Goal: Task Accomplishment & Management: Use online tool/utility

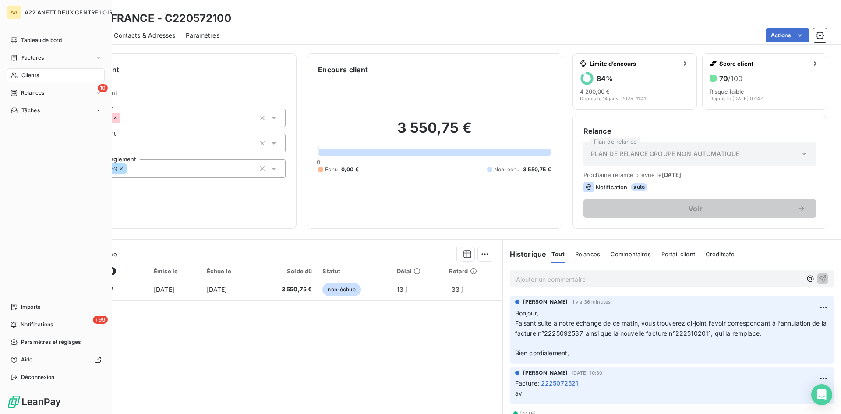
click at [24, 76] on span "Clients" at bounding box center [30, 75] width 18 height 8
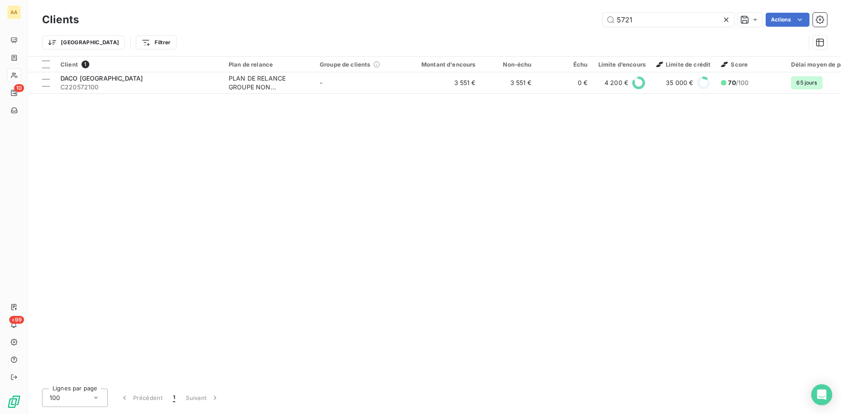
drag, startPoint x: 634, startPoint y: 19, endPoint x: 338, endPoint y: 34, distance: 296.5
click at [340, 32] on div "Clients 5721 Actions Trier Filtrer" at bounding box center [434, 34] width 785 height 46
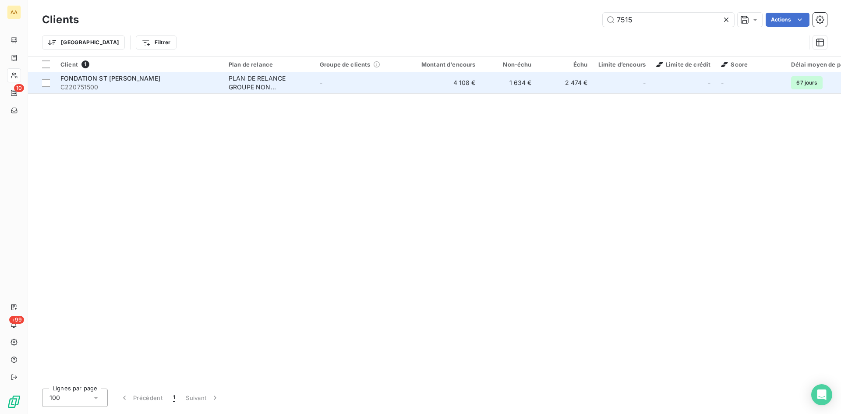
type input "7515"
click at [270, 73] on td "PLAN DE RELANCE GROUPE NON AUTOMATIQUE" at bounding box center [268, 82] width 91 height 21
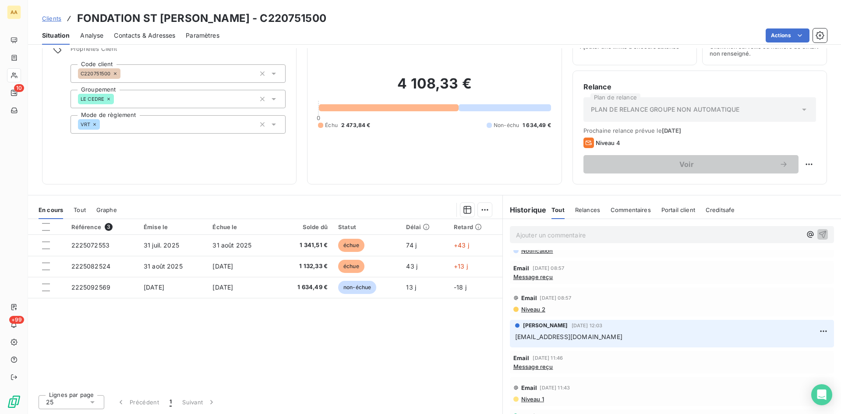
scroll to position [298, 0]
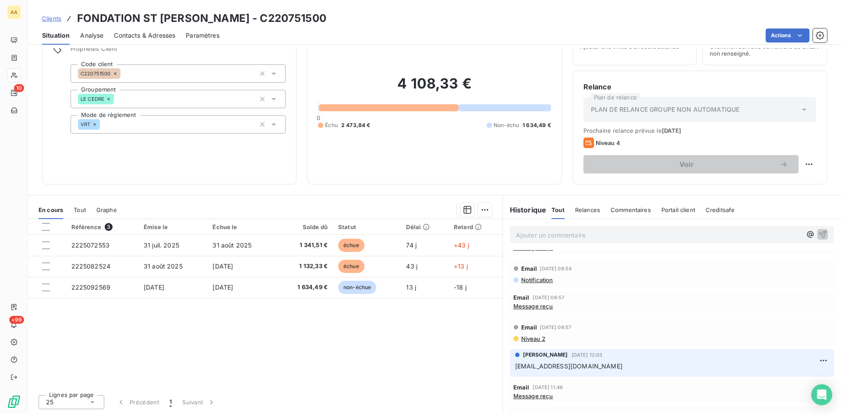
click at [546, 399] on span "Message reçu" at bounding box center [533, 396] width 40 height 7
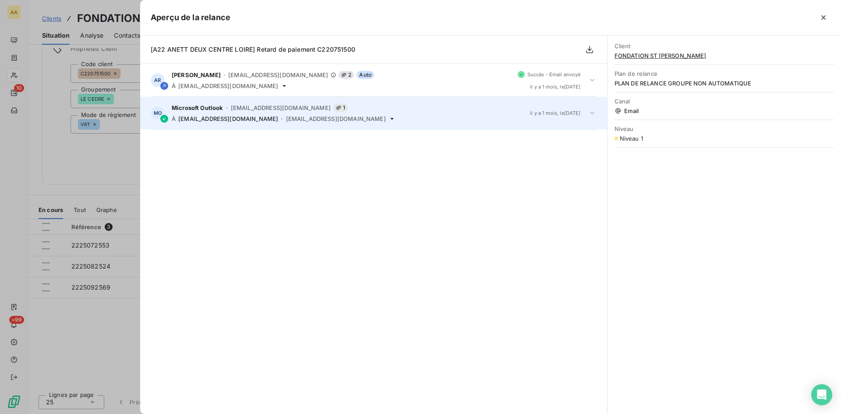
click at [295, 118] on span "[EMAIL_ADDRESS][DOMAIN_NAME]" at bounding box center [336, 118] width 100 height 7
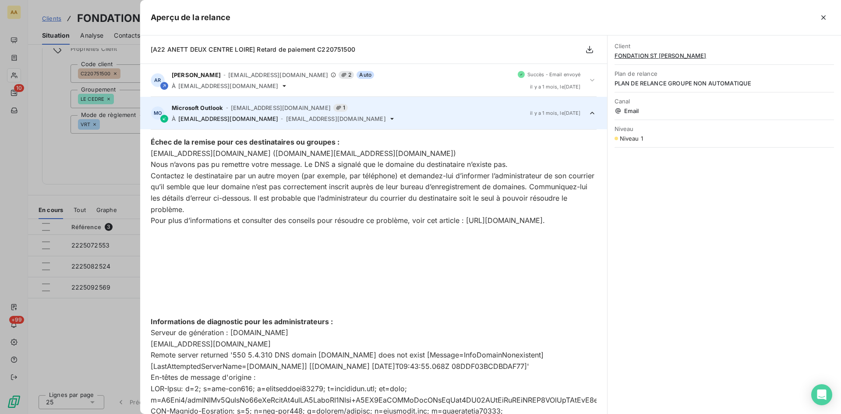
scroll to position [33, 0]
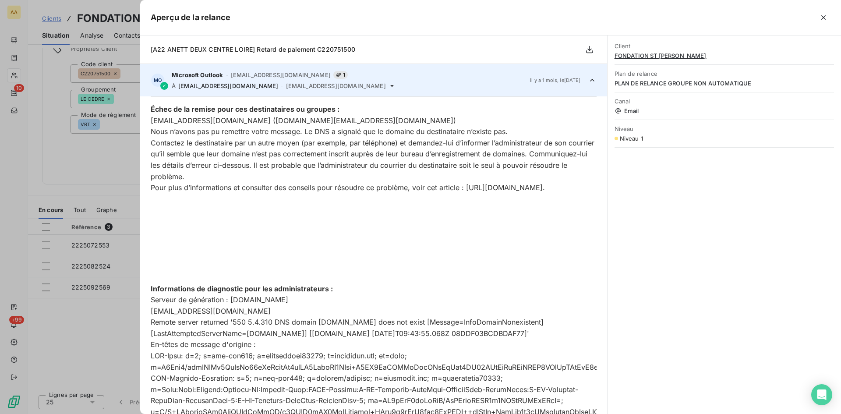
drag, startPoint x: 61, startPoint y: 170, endPoint x: 117, endPoint y: 169, distance: 55.6
click at [61, 170] on div at bounding box center [420, 207] width 841 height 414
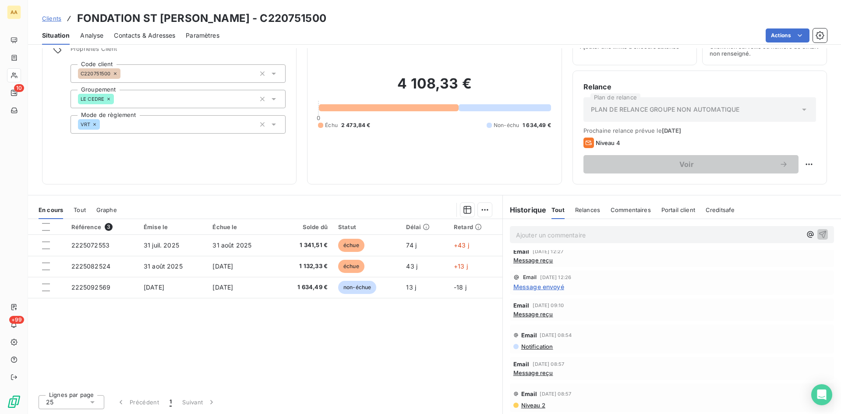
scroll to position [210, 0]
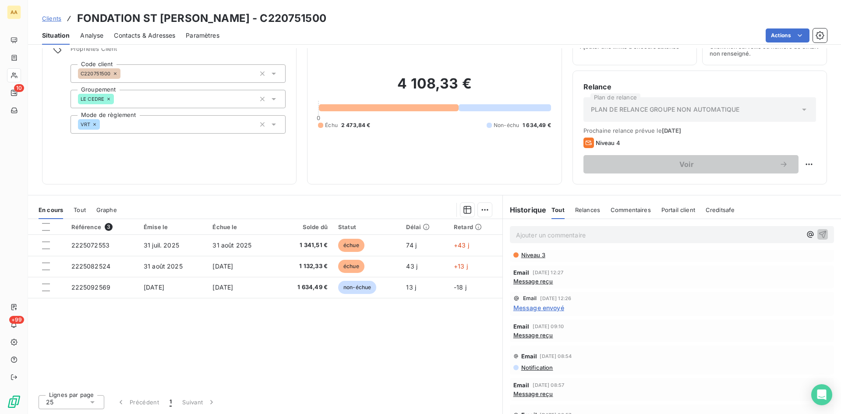
click at [544, 308] on span "Message envoyé" at bounding box center [538, 307] width 51 height 9
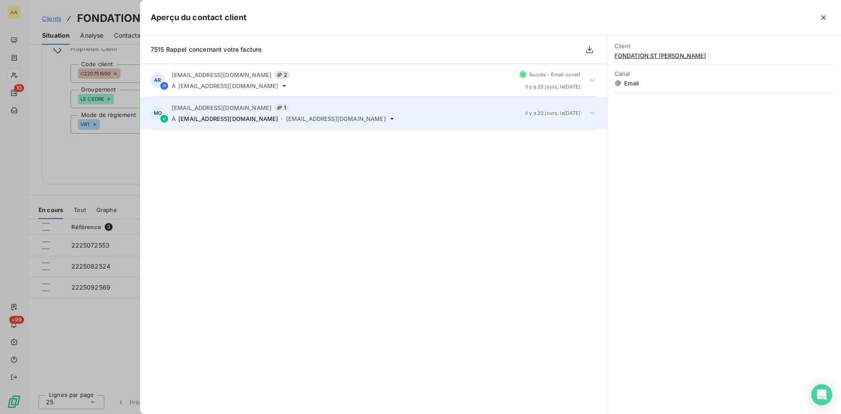
click at [328, 98] on div "MO [EMAIL_ADDRESS][DOMAIN_NAME] 1 À [DOMAIN_NAME][EMAIL_ADDRESS][DOMAIN_NAME] -…" at bounding box center [373, 113] width 467 height 32
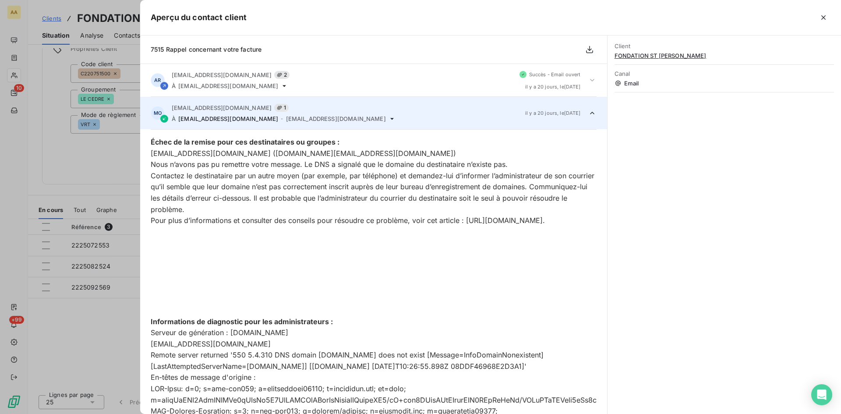
scroll to position [33, 0]
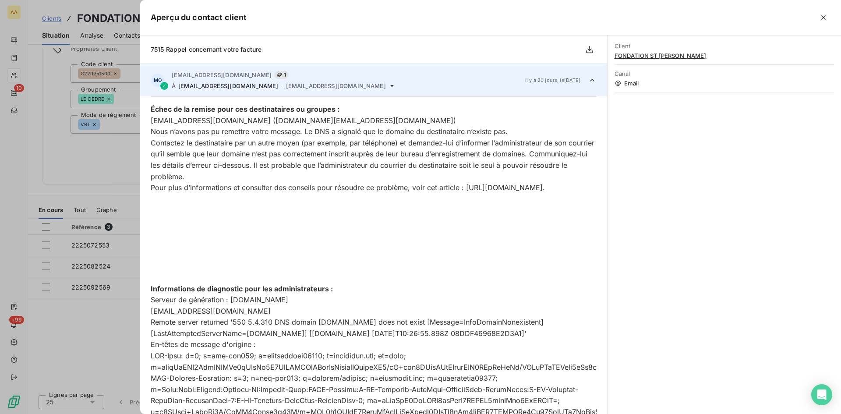
click at [107, 164] on div at bounding box center [420, 207] width 841 height 414
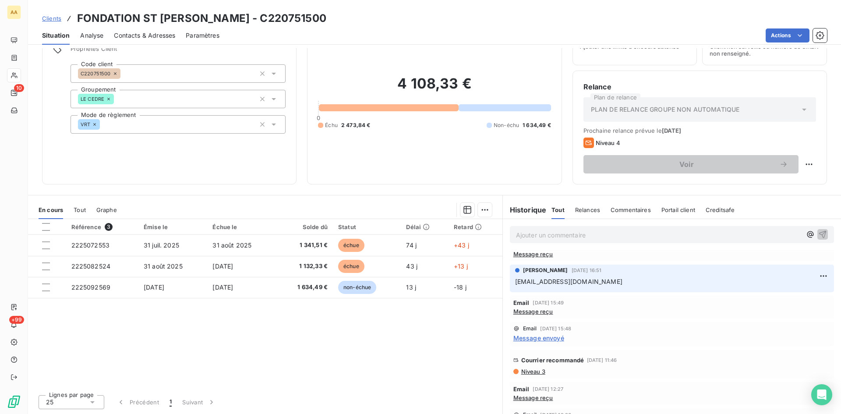
scroll to position [79, 0]
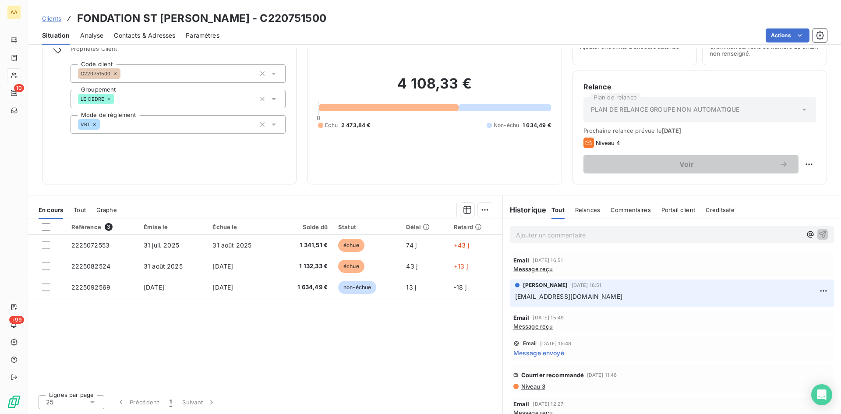
click at [540, 353] on span "Message envoyé" at bounding box center [538, 352] width 51 height 9
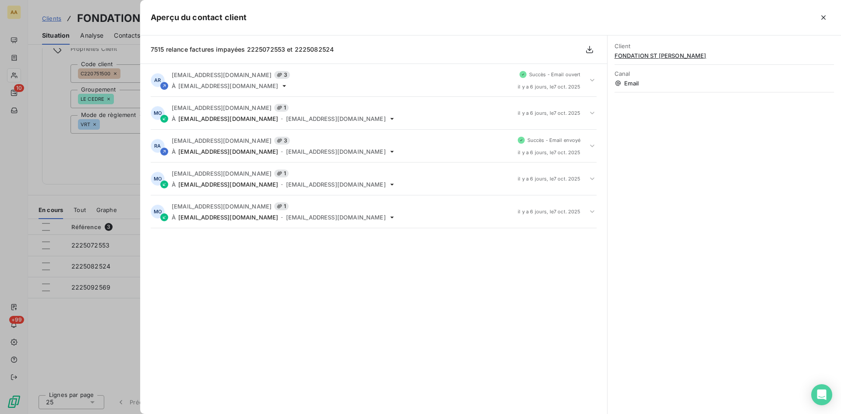
drag, startPoint x: 118, startPoint y: 162, endPoint x: 136, endPoint y: 162, distance: 18.4
click at [118, 162] on div at bounding box center [420, 207] width 841 height 414
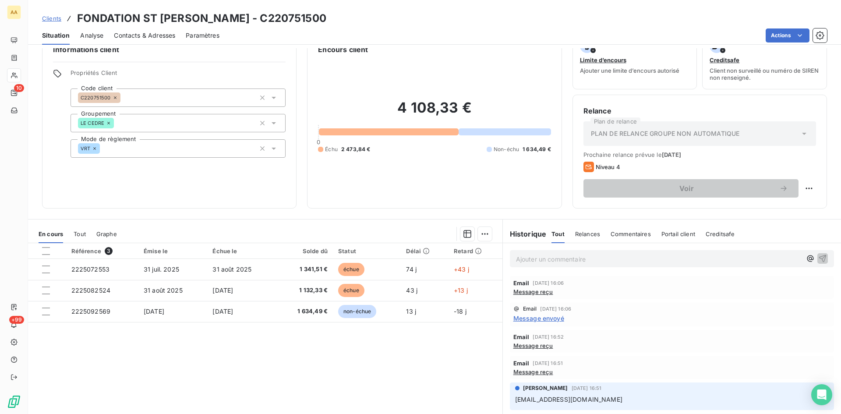
scroll to position [0, 0]
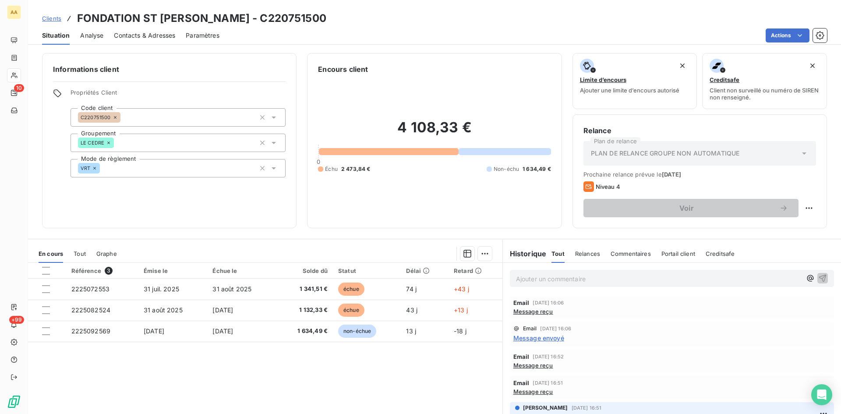
click at [529, 311] on span "Message reçu" at bounding box center [533, 311] width 40 height 7
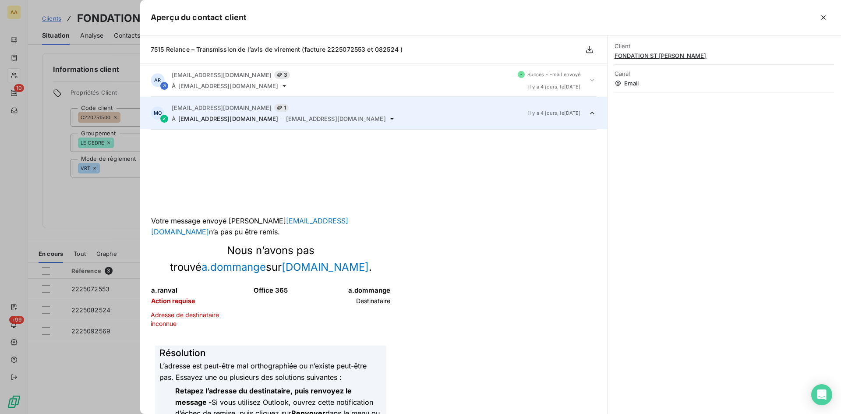
click at [106, 210] on div at bounding box center [420, 207] width 841 height 414
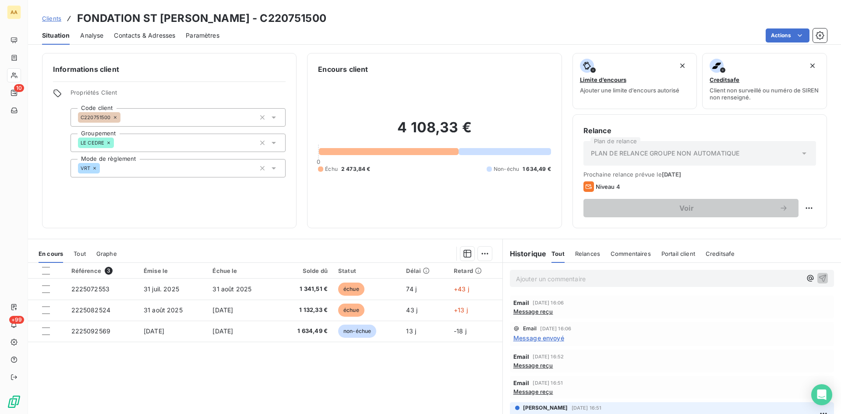
scroll to position [0, 0]
click at [545, 339] on span "Message envoyé" at bounding box center [538, 338] width 51 height 9
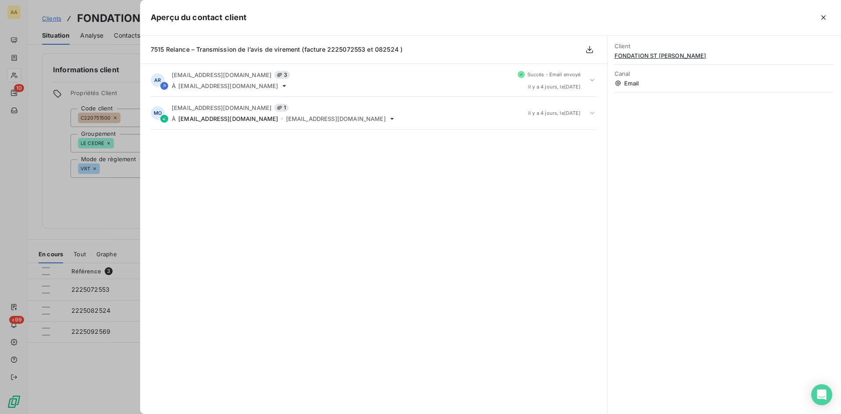
click at [105, 219] on div at bounding box center [420, 207] width 841 height 414
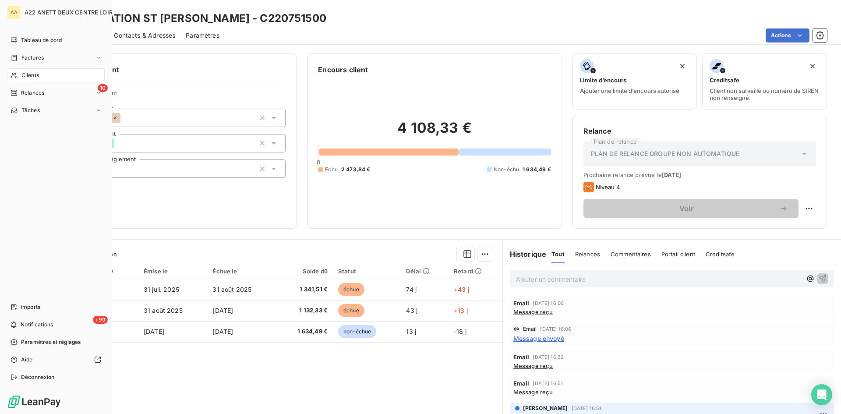
click at [21, 78] on span "Clients" at bounding box center [30, 75] width 18 height 8
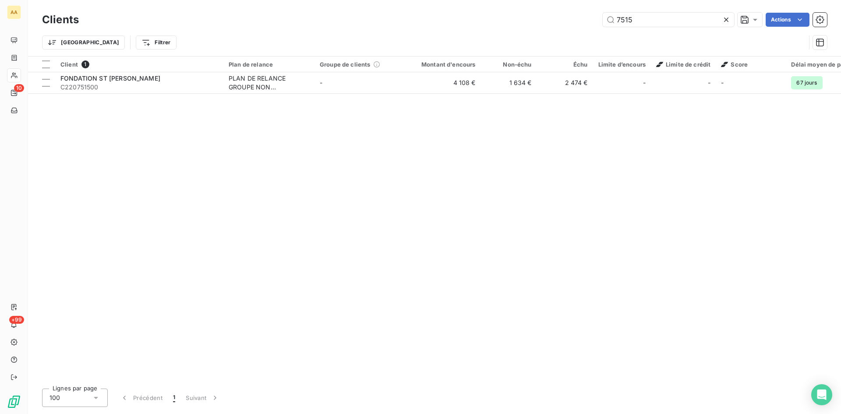
drag, startPoint x: 627, startPoint y: 18, endPoint x: 571, endPoint y: 24, distance: 56.4
click at [571, 24] on div "7515 Actions" at bounding box center [458, 20] width 738 height 14
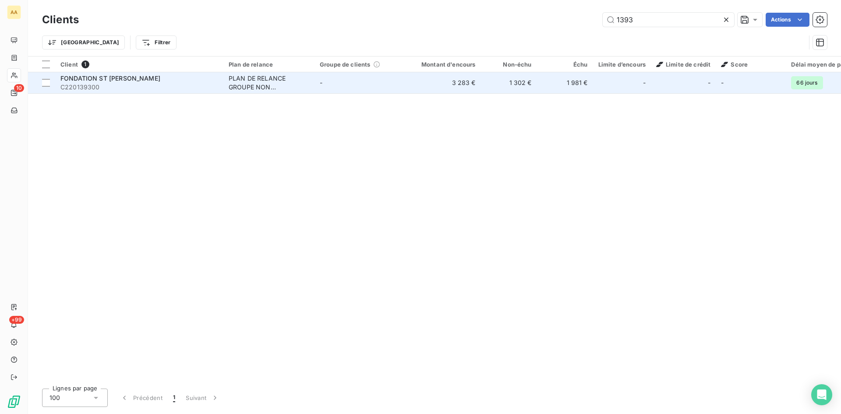
type input "1393"
click at [269, 77] on div "PLAN DE RELANCE GROUPE NON AUTOMATIQUE" at bounding box center [269, 83] width 81 height 18
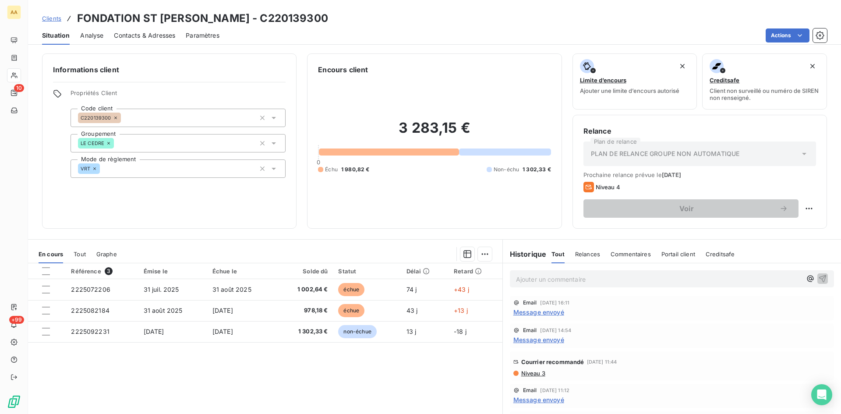
click at [528, 316] on span "Message envoyé" at bounding box center [538, 312] width 51 height 9
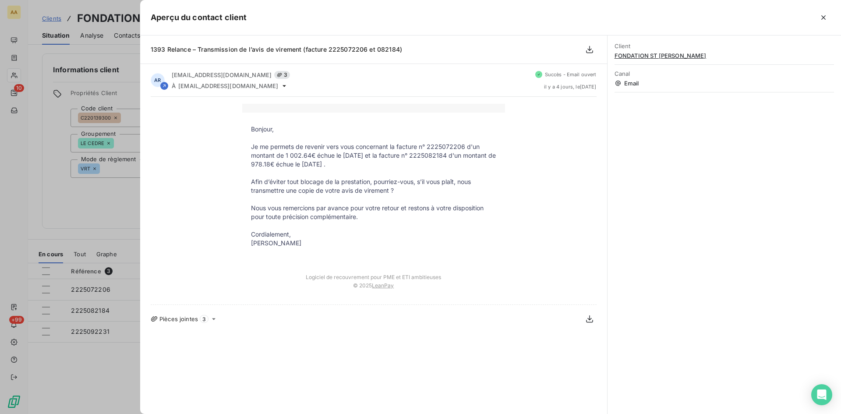
click at [107, 215] on div at bounding box center [420, 207] width 841 height 414
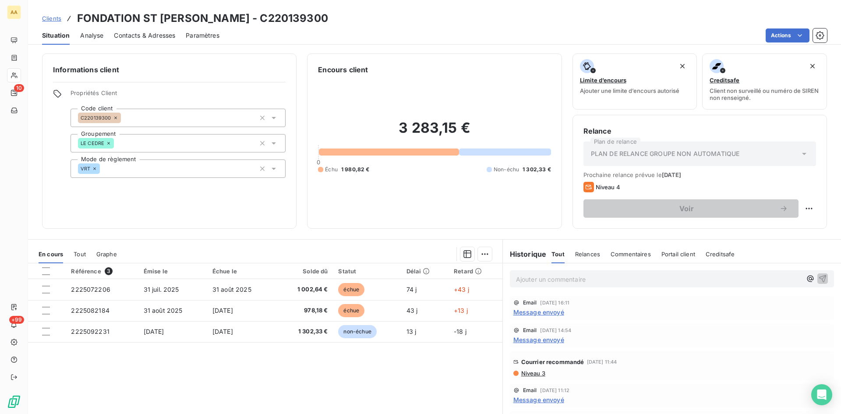
click at [545, 311] on span "Message envoyé" at bounding box center [538, 312] width 51 height 9
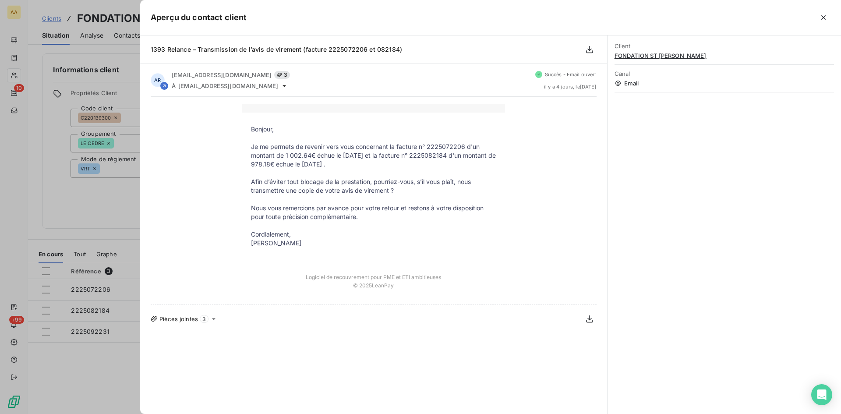
click at [92, 207] on div at bounding box center [420, 207] width 841 height 414
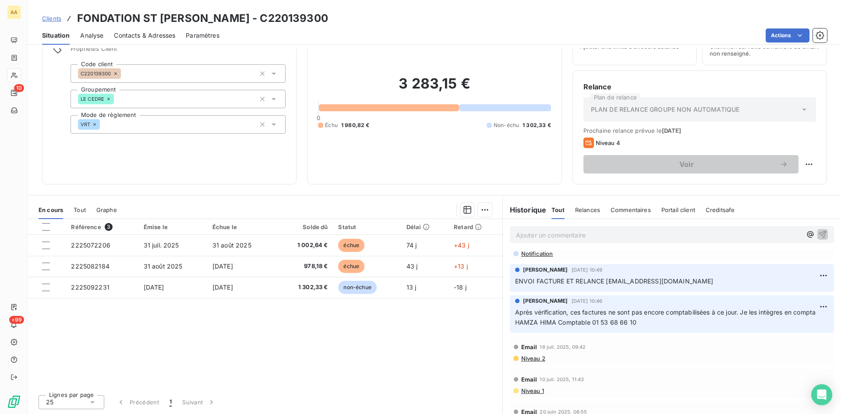
scroll to position [391, 0]
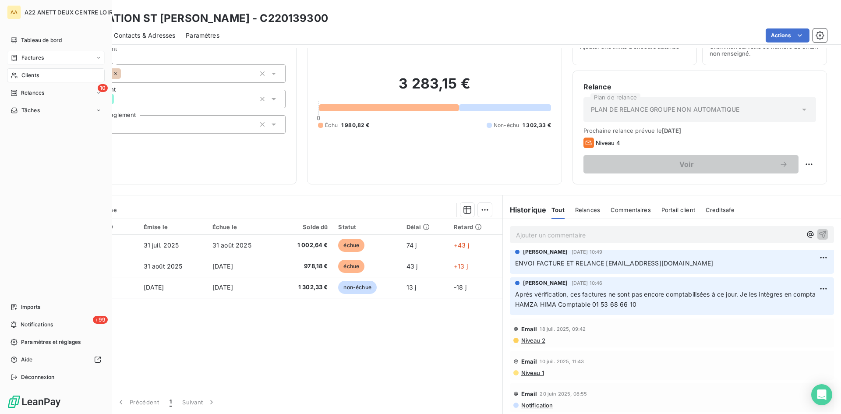
click at [24, 74] on span "Clients" at bounding box center [30, 75] width 18 height 8
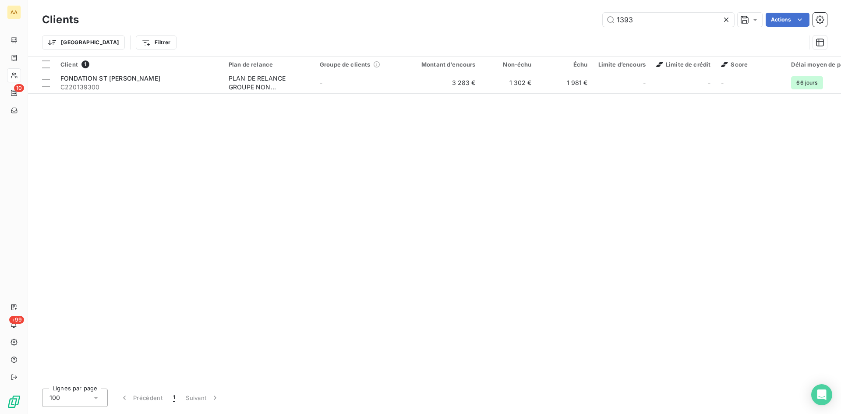
drag, startPoint x: 640, startPoint y: 17, endPoint x: 523, endPoint y: 26, distance: 117.8
click at [524, 25] on div "1393 Actions" at bounding box center [458, 20] width 738 height 14
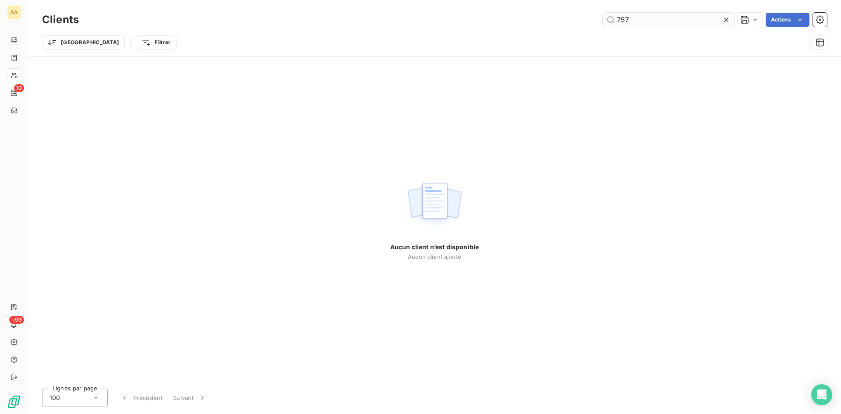
drag, startPoint x: 628, startPoint y: 21, endPoint x: 622, endPoint y: 17, distance: 7.3
click at [622, 17] on input "757" at bounding box center [668, 20] width 131 height 14
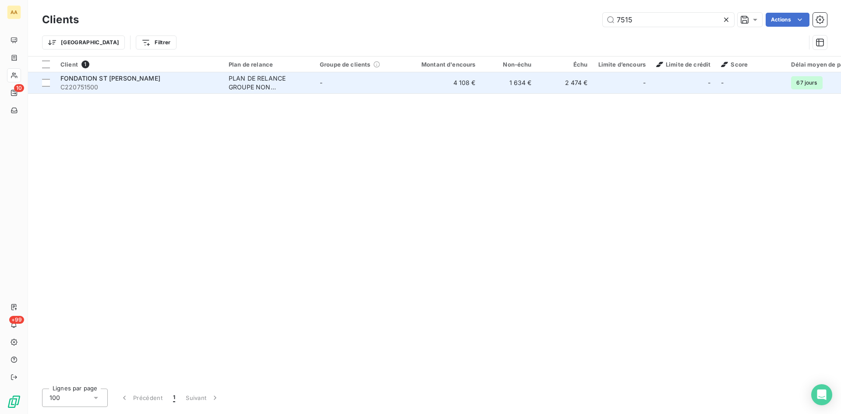
type input "7515"
click at [255, 78] on div "PLAN DE RELANCE GROUPE NON AUTOMATIQUE" at bounding box center [269, 83] width 81 height 18
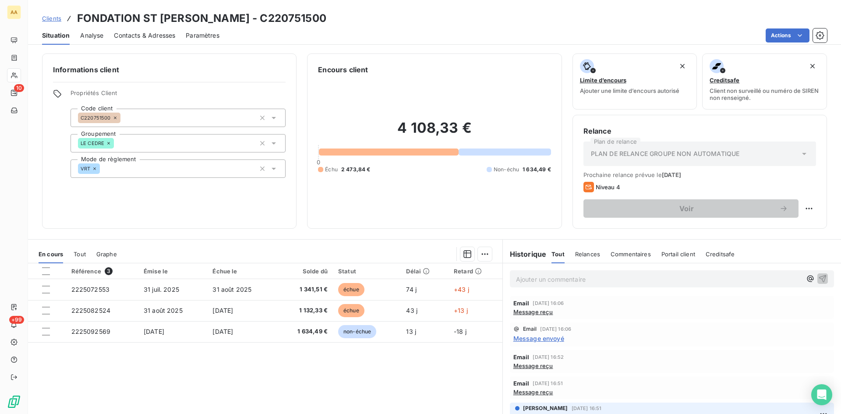
click at [533, 279] on p "Ajouter un commentaire ﻿" at bounding box center [659, 279] width 286 height 11
click at [602, 279] on p "Téléphone : [PHONE_NUMBER]" at bounding box center [659, 279] width 286 height 10
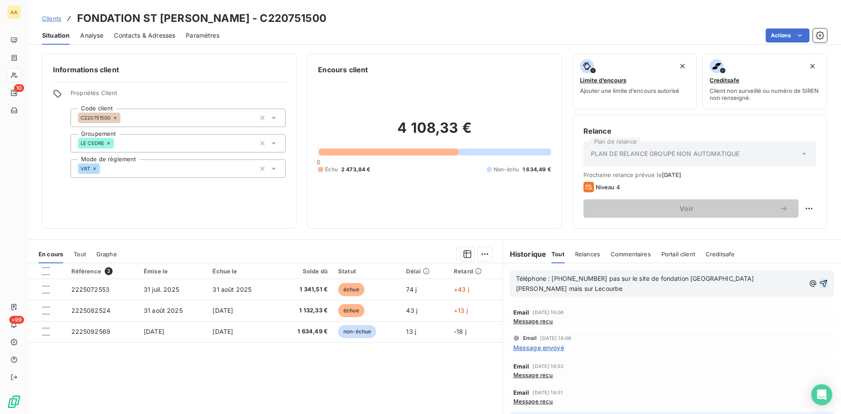
click at [819, 279] on icon "button" at bounding box center [823, 283] width 9 height 9
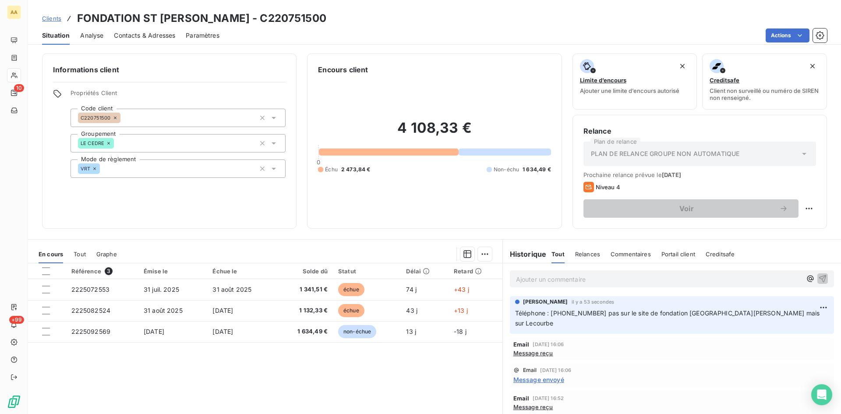
click at [537, 276] on p "Ajouter un commentaire ﻿" at bounding box center [659, 279] width 286 height 11
click at [568, 275] on p "01 53 68 43 29" at bounding box center [659, 279] width 286 height 10
click at [614, 280] on p "01 53 68 43 29 aude dommange" at bounding box center [659, 279] width 286 height 10
click at [624, 278] on p "01 53 68 43 29 aude dommange" at bounding box center [659, 279] width 286 height 10
click at [560, 278] on span "01 53 68 43 29 aude dommange" at bounding box center [565, 278] width 99 height 7
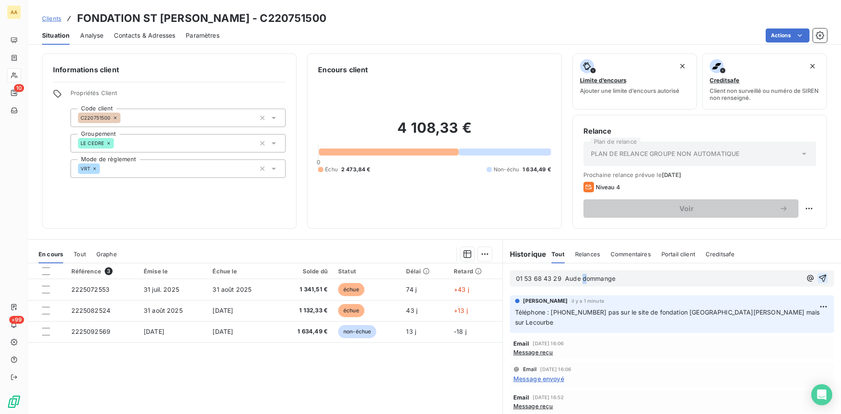
drag, startPoint x: 581, startPoint y: 278, endPoint x: 577, endPoint y: 277, distance: 4.5
click at [579, 277] on span "01 53 68 43 29 Aude dommange" at bounding box center [565, 278] width 99 height 7
click at [625, 280] on p "01 53 68 43 29 Aude Dommange" at bounding box center [659, 279] width 286 height 10
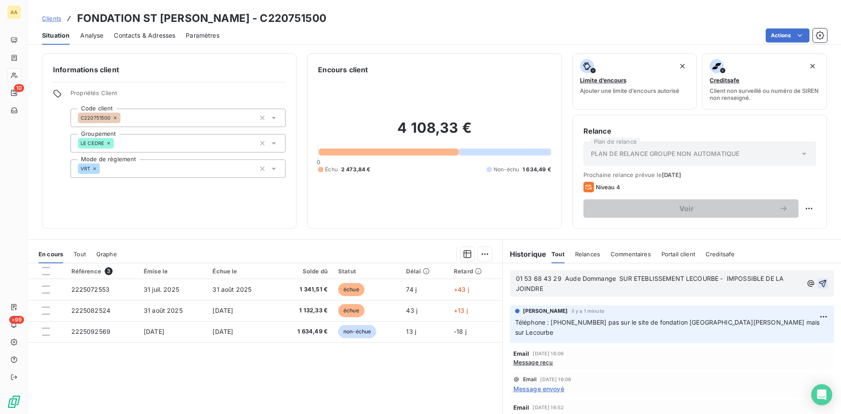
click at [818, 279] on icon "button" at bounding box center [822, 283] width 9 height 9
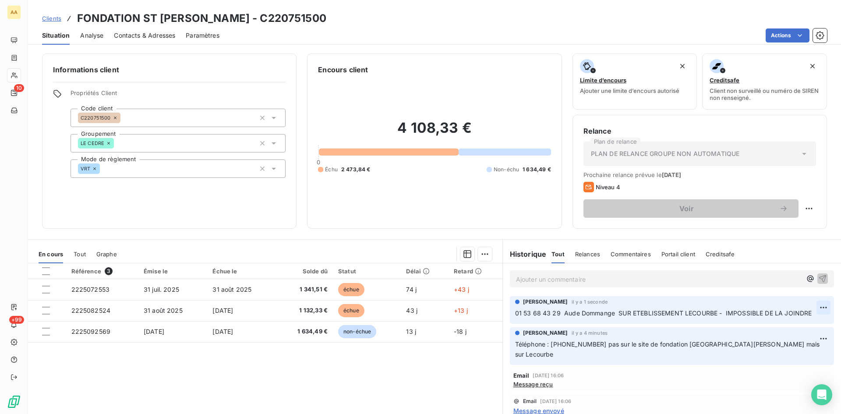
click at [806, 305] on html "AA 10 +99 Clients FONDATION ST [PERSON_NAME] - C220751500 Situation Analyse Con…" at bounding box center [420, 207] width 841 height 414
click at [783, 327] on div "Editer" at bounding box center [789, 327] width 49 height 14
drag, startPoint x: 640, startPoint y: 318, endPoint x: 636, endPoint y: 314, distance: 5.3
click at [636, 314] on p "01 53 68 43 29 Aude Dommange SUR ETEBLISSEMENT LECOURBE - IMPOSSIBLE DE LA JOIN…" at bounding box center [665, 313] width 301 height 10
click at [819, 317] on icon "button" at bounding box center [823, 312] width 9 height 9
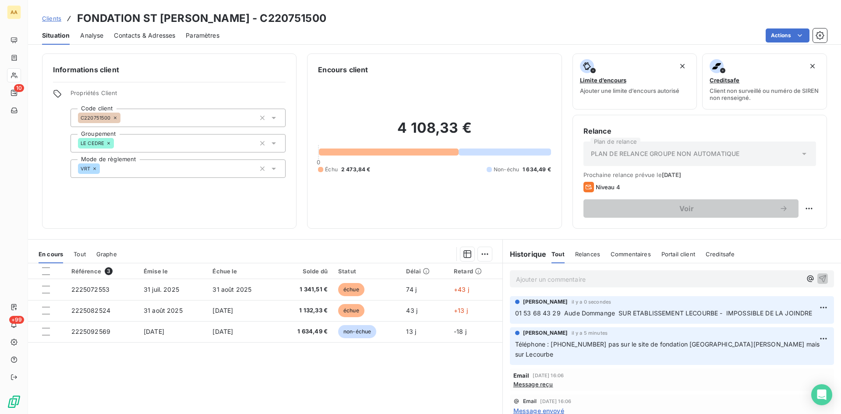
click at [435, 374] on div "Référence 3 Émise le Échue le Solde dû Statut Délai Retard 2225072553 [DATE] [D…" at bounding box center [265, 347] width 474 height 169
click at [527, 278] on p "Ajouter un commentaire ﻿" at bounding box center [659, 279] width 286 height 11
click at [581, 276] on p "RDV [PERSON_NAME][DATE]" at bounding box center [659, 279] width 286 height 10
click at [582, 279] on p "RDV [PERSON_NAME][DATE]" at bounding box center [659, 279] width 286 height 10
click at [818, 278] on icon "button" at bounding box center [822, 278] width 9 height 9
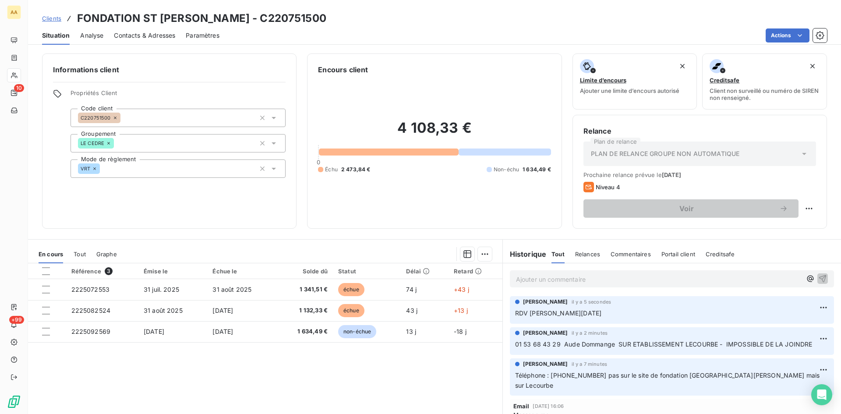
click at [354, 352] on div "Référence 3 Émise le Échue le Solde dû Statut Délai Retard 2225072553 [DATE] [D…" at bounding box center [265, 347] width 474 height 169
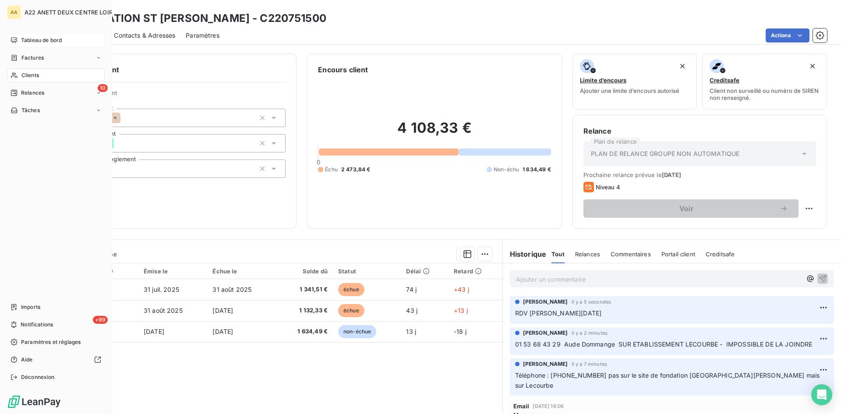
click at [30, 42] on span "Tableau de bord" at bounding box center [41, 40] width 41 height 8
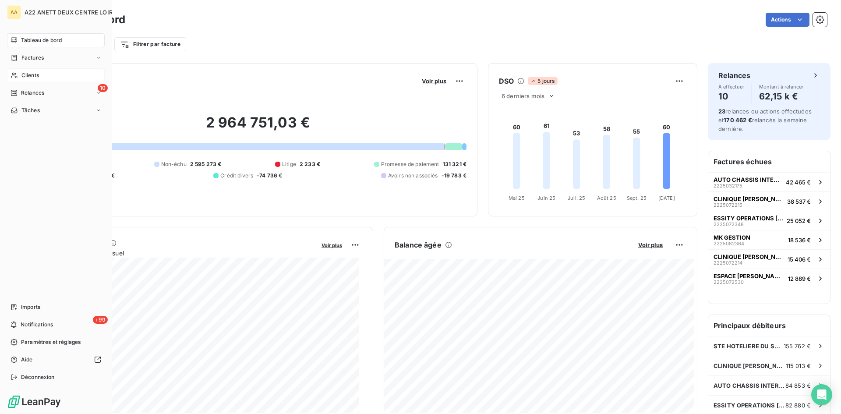
click at [32, 41] on span "Tableau de bord" at bounding box center [41, 40] width 41 height 8
click at [30, 78] on span "Clients" at bounding box center [30, 75] width 18 height 8
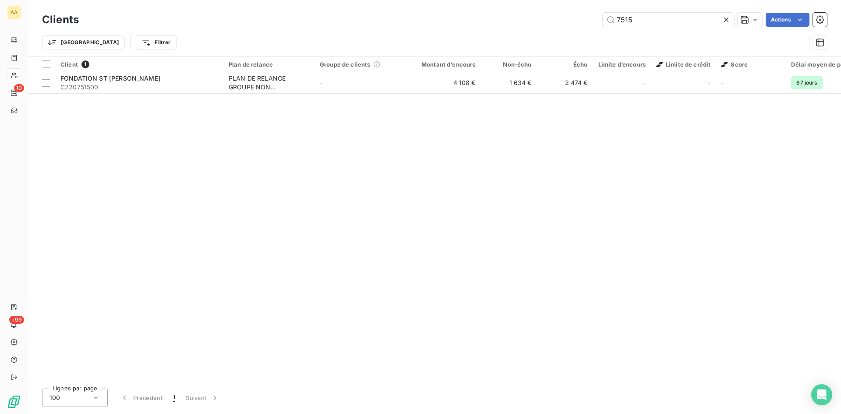
drag, startPoint x: 630, startPoint y: 19, endPoint x: 596, endPoint y: 17, distance: 34.3
click at [596, 17] on div "7515 Actions" at bounding box center [458, 20] width 738 height 14
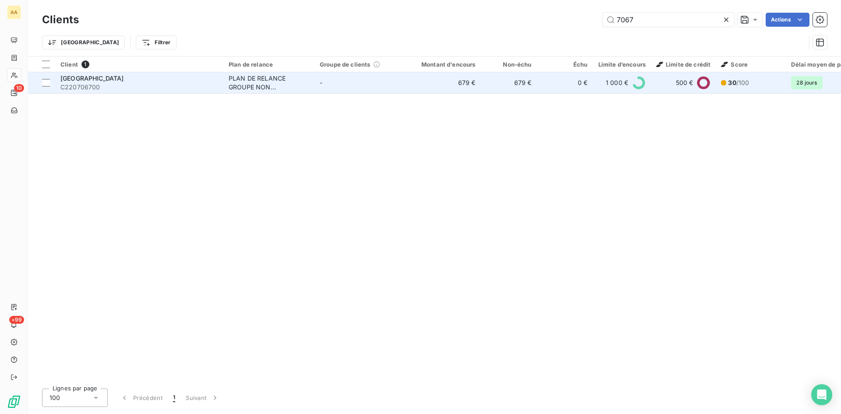
type input "7067"
click at [262, 85] on div "PLAN DE RELANCE GROUPE NON AUTOMATIQUE" at bounding box center [269, 83] width 81 height 18
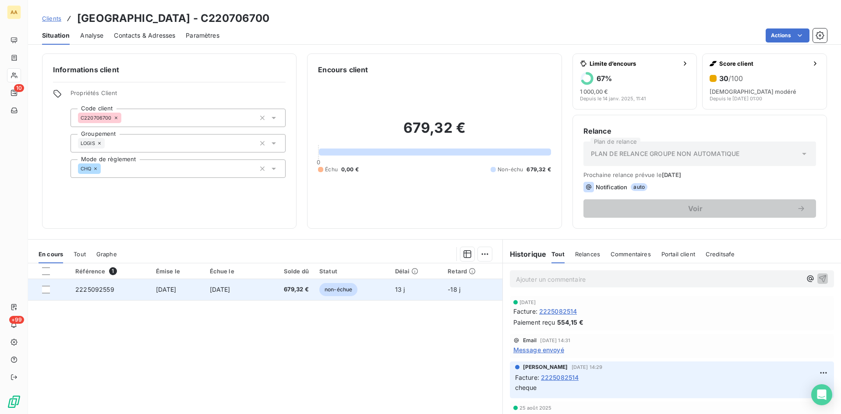
click at [93, 288] on span "2225092559" at bounding box center [94, 289] width 39 height 7
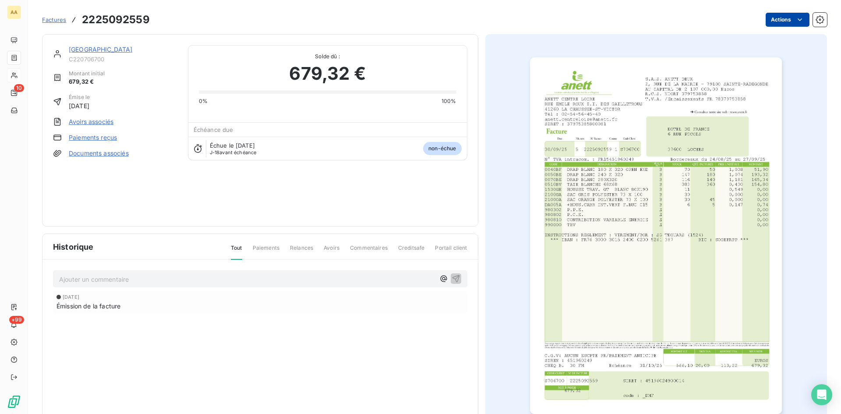
click at [787, 18] on html "AA 10 +99 Factures 2225092559 Actions HOTEL DE FRANCE C220706700 Montant initia…" at bounding box center [420, 207] width 841 height 414
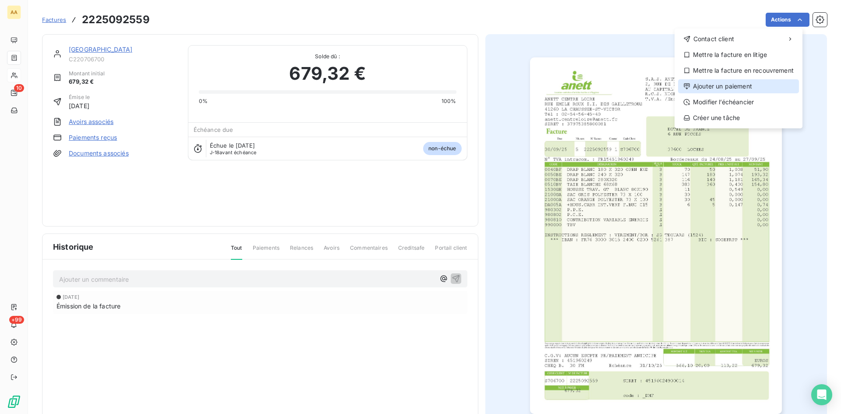
click at [730, 87] on div "Ajouter un paiement" at bounding box center [738, 86] width 121 height 14
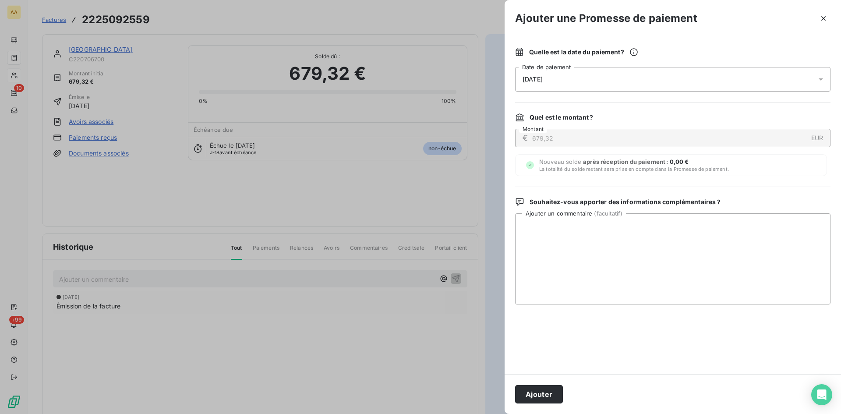
click at [567, 76] on div "[DATE]" at bounding box center [672, 79] width 315 height 25
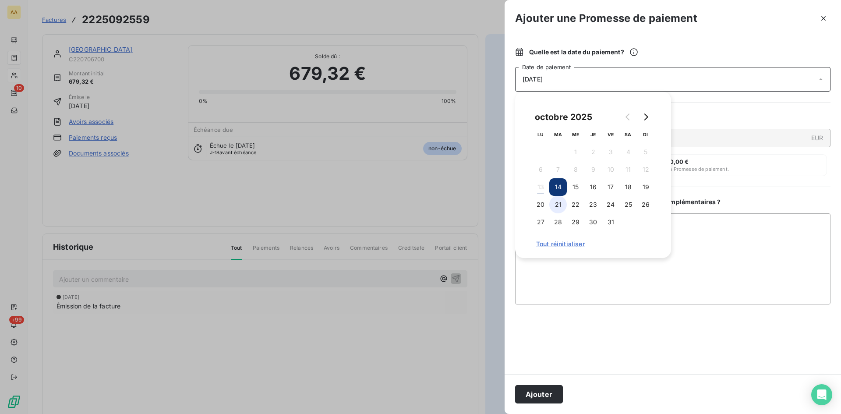
drag, startPoint x: 560, startPoint y: 205, endPoint x: 555, endPoint y: 278, distance: 73.8
click at [559, 205] on button "21" at bounding box center [558, 205] width 18 height 18
drag, startPoint x: 543, startPoint y: 396, endPoint x: 384, endPoint y: 322, distance: 175.8
click at [542, 395] on button "Ajouter" at bounding box center [539, 394] width 48 height 18
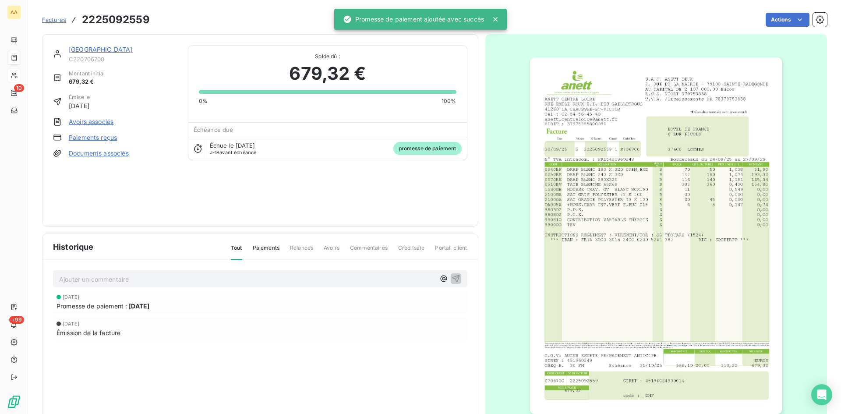
drag, startPoint x: 184, startPoint y: 283, endPoint x: 177, endPoint y: 276, distance: 9.3
click at [183, 281] on p "Ajouter un commentaire ﻿" at bounding box center [247, 279] width 376 height 11
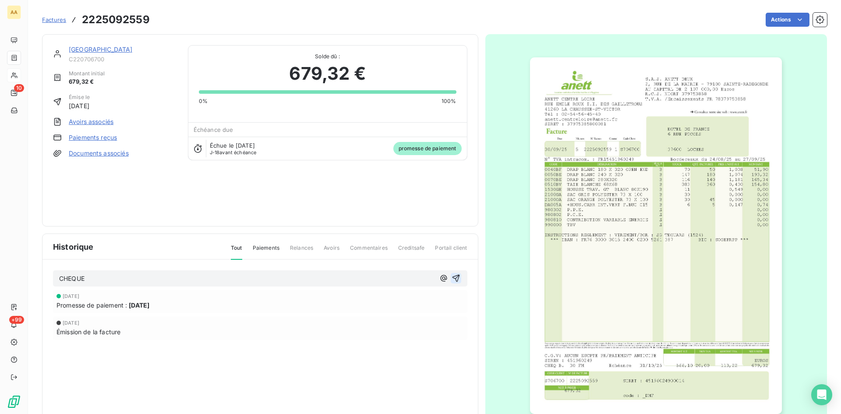
click at [452, 274] on icon "button" at bounding box center [456, 278] width 9 height 9
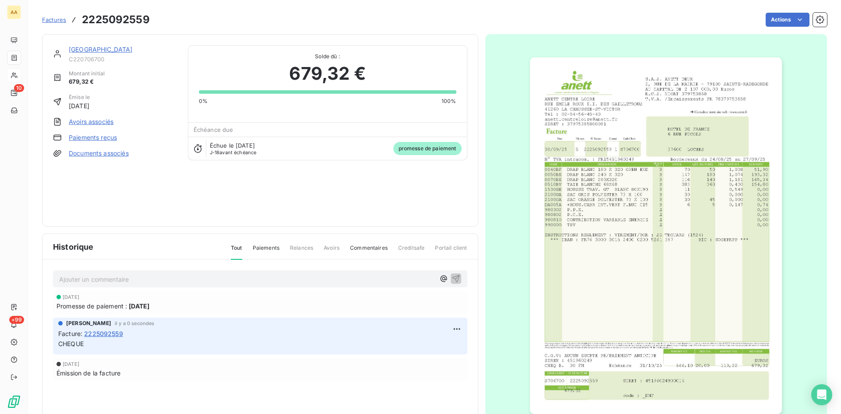
click at [105, 50] on link "[GEOGRAPHIC_DATA]" at bounding box center [101, 49] width 64 height 7
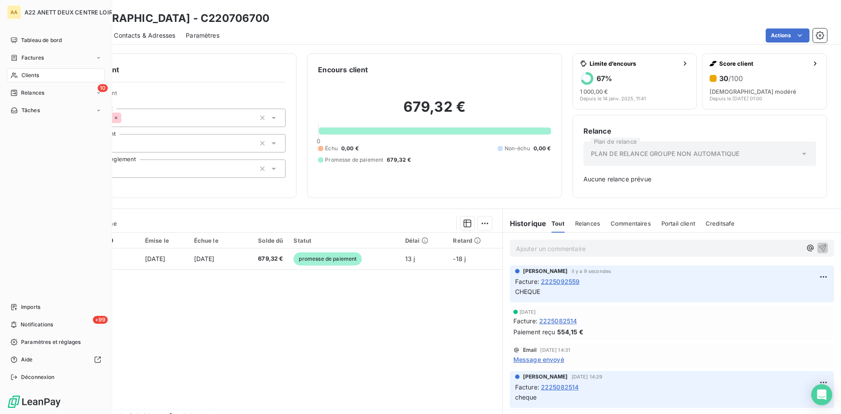
click at [25, 78] on span "Clients" at bounding box center [30, 75] width 18 height 8
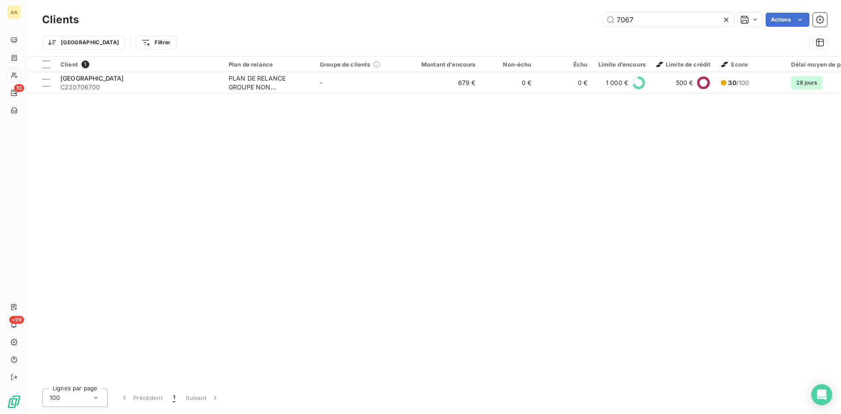
drag, startPoint x: 663, startPoint y: 14, endPoint x: 569, endPoint y: 41, distance: 96.9
click at [569, 41] on div "Clients 7067 Actions Trier Filtrer" at bounding box center [434, 34] width 785 height 46
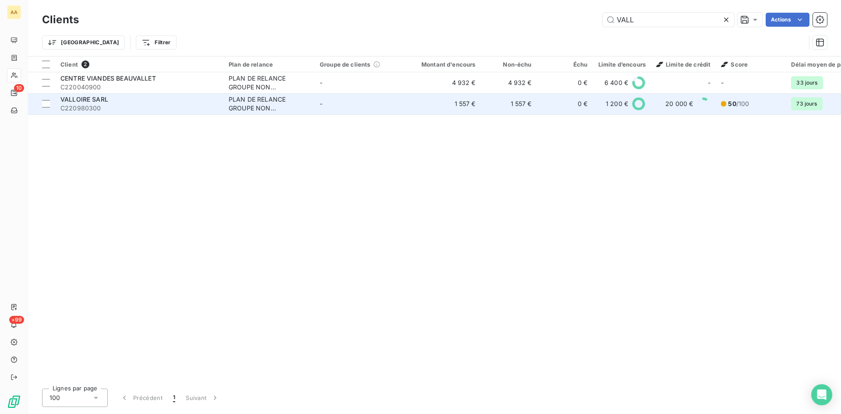
type input "VALL"
click at [263, 103] on div "PLAN DE RELANCE GROUPE NON AUTOMATIQUE" at bounding box center [269, 104] width 81 height 18
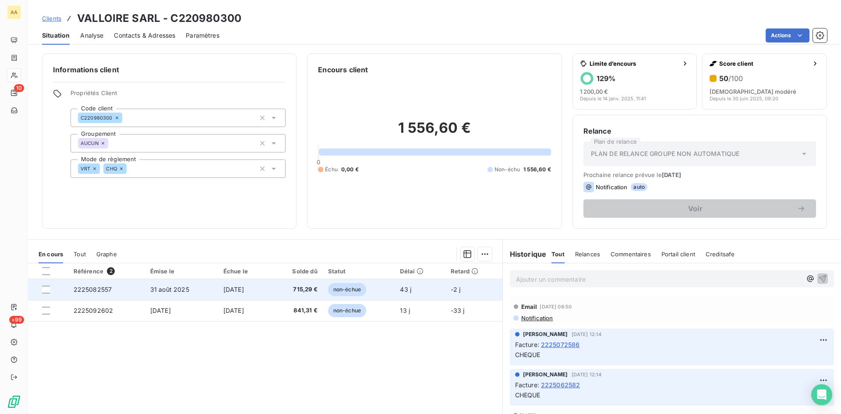
click at [99, 288] on span "2225082557" at bounding box center [93, 289] width 39 height 7
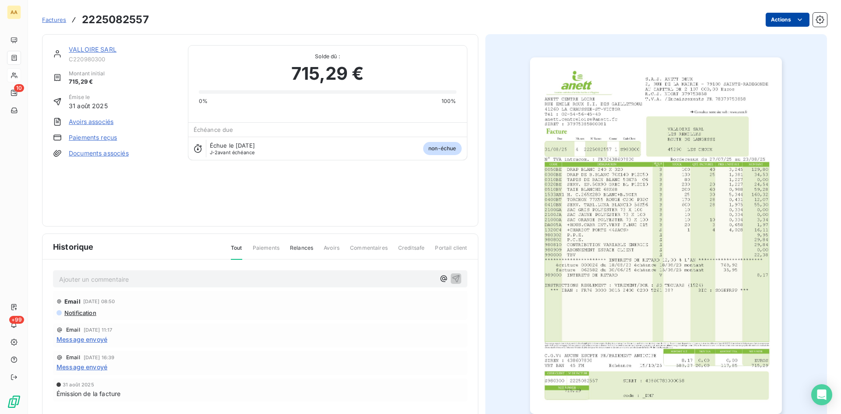
click at [773, 20] on html "AA 10 +99 Factures 2225082557 Actions VALLOIRE SARL C220980300 Montant initial …" at bounding box center [420, 207] width 841 height 414
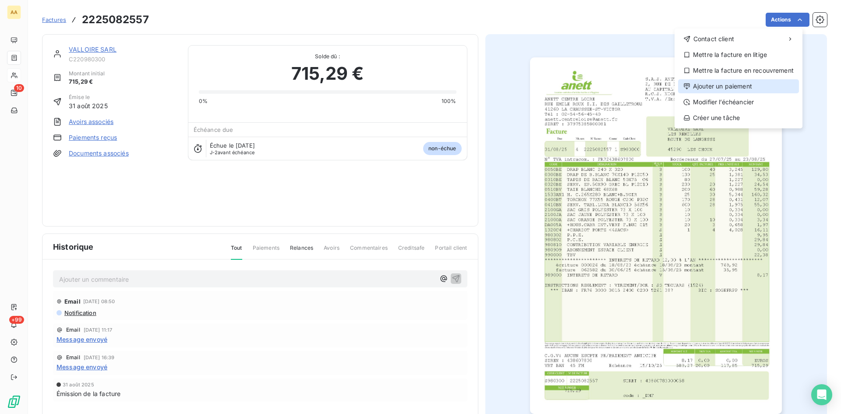
click at [743, 86] on div "Ajouter un paiement" at bounding box center [738, 86] width 121 height 14
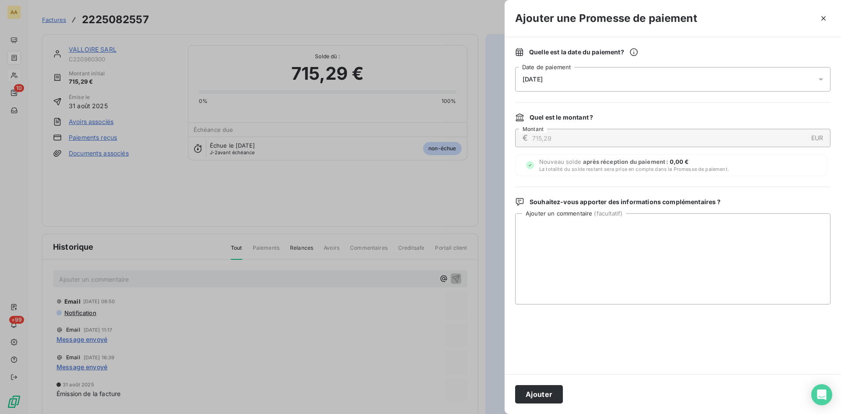
click at [590, 83] on div "[DATE]" at bounding box center [672, 79] width 315 height 25
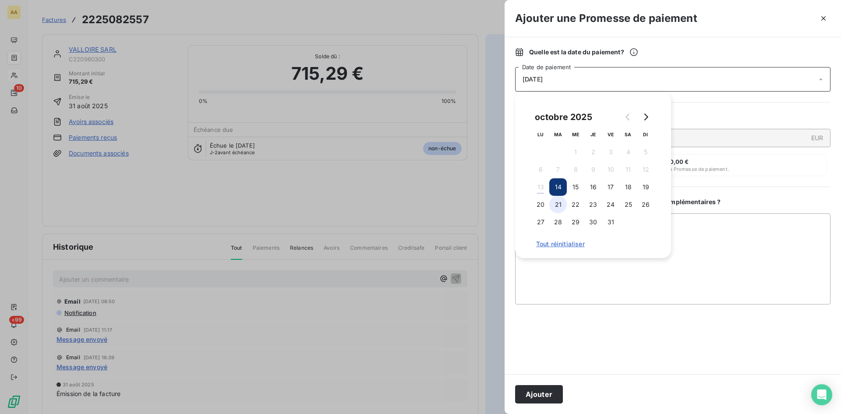
click at [557, 207] on button "21" at bounding box center [558, 205] width 18 height 18
click at [538, 389] on button "Ajouter" at bounding box center [539, 394] width 48 height 18
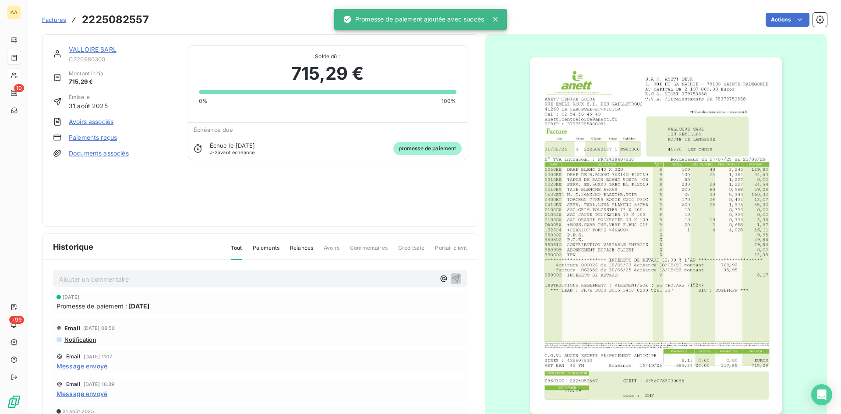
click at [127, 285] on div "Ajouter un commentaire ﻿" at bounding box center [260, 278] width 414 height 17
drag, startPoint x: 124, startPoint y: 281, endPoint x: 110, endPoint y: 288, distance: 15.5
click at [123, 281] on p "Ajouter un commentaire ﻿" at bounding box center [247, 279] width 376 height 11
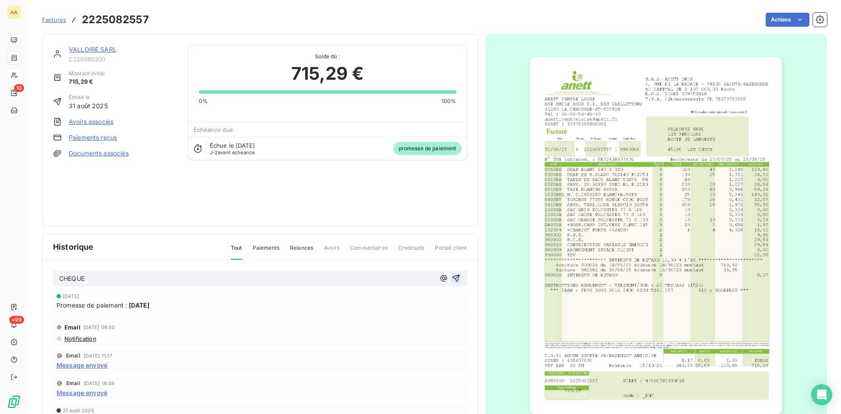
click at [452, 278] on icon "button" at bounding box center [456, 278] width 9 height 9
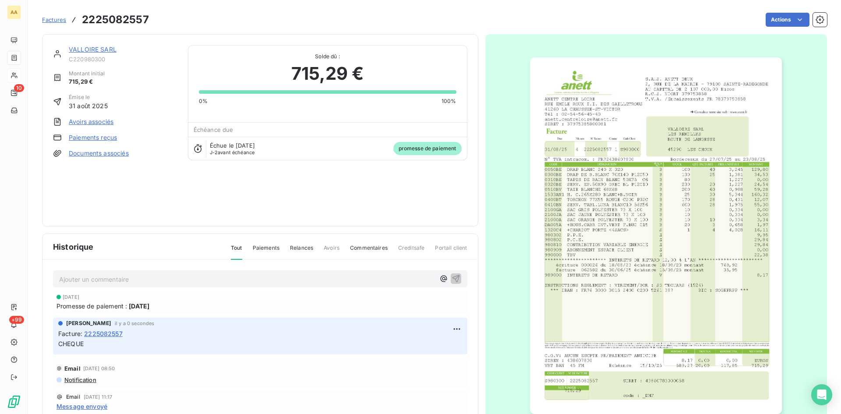
click at [99, 51] on link "VALLOIRE SARL" at bounding box center [93, 49] width 48 height 7
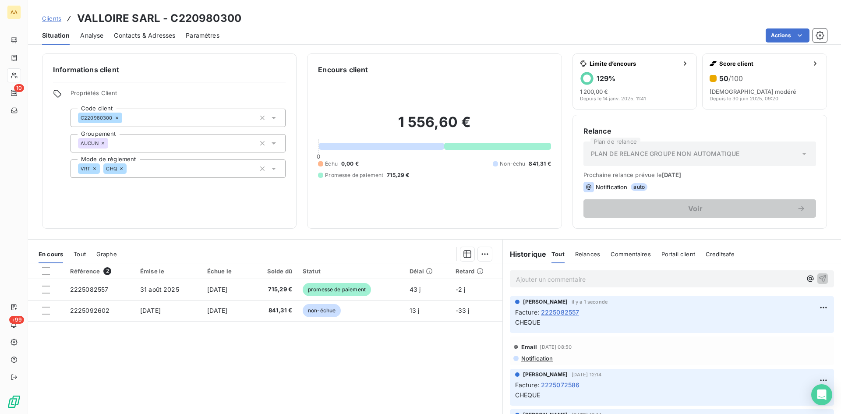
click at [388, 379] on div "Référence 2 Émise le Échue le Solde dû Statut Délai Retard 2225082557 [DATE] [D…" at bounding box center [265, 347] width 474 height 169
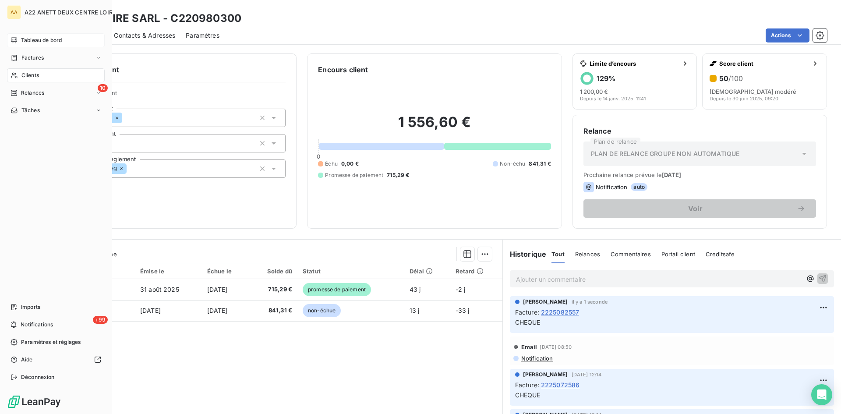
click at [26, 40] on span "Tableau de bord" at bounding box center [41, 40] width 41 height 8
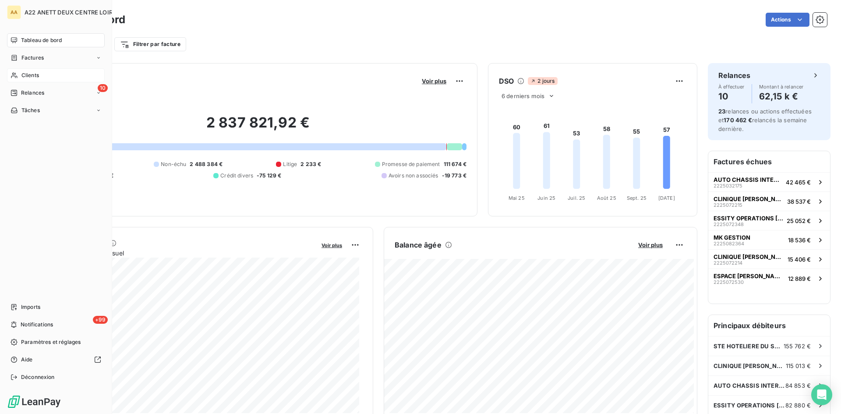
click at [26, 75] on span "Clients" at bounding box center [30, 75] width 18 height 8
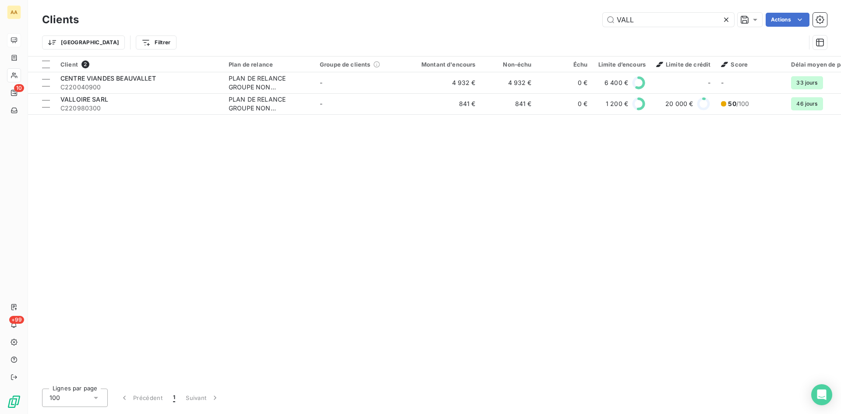
drag, startPoint x: 637, startPoint y: 29, endPoint x: 587, endPoint y: 32, distance: 50.0
click at [587, 32] on div "Clients VALL Actions Trier Filtrer" at bounding box center [434, 34] width 785 height 46
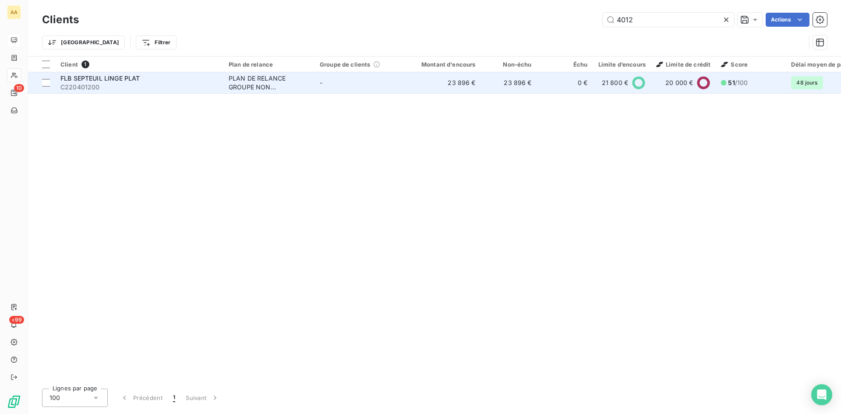
type input "4012"
click at [235, 78] on div "PLAN DE RELANCE GROUPE NON AUTOMATIQUE" at bounding box center [269, 83] width 81 height 18
